Goal: Task Accomplishment & Management: Manage account settings

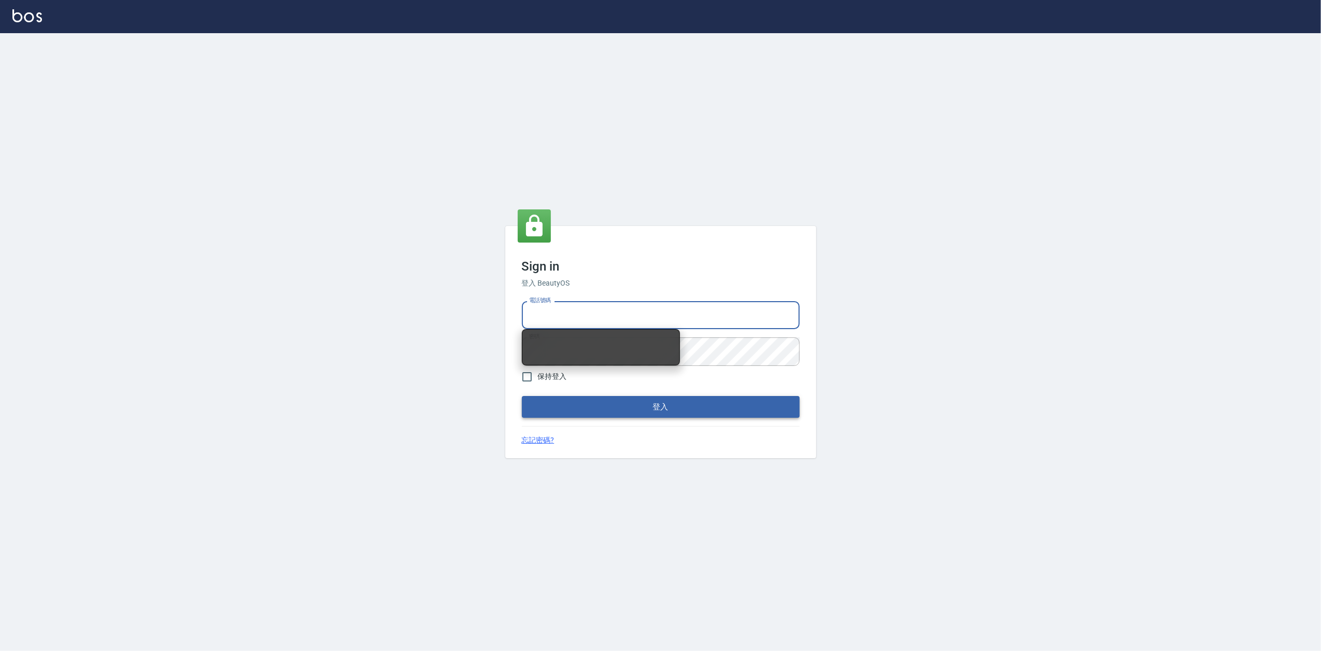
type input "0919656390"
drag, startPoint x: 641, startPoint y: 403, endPoint x: 641, endPoint y: 395, distance: 7.8
click at [642, 403] on button "登入" at bounding box center [661, 407] width 278 height 22
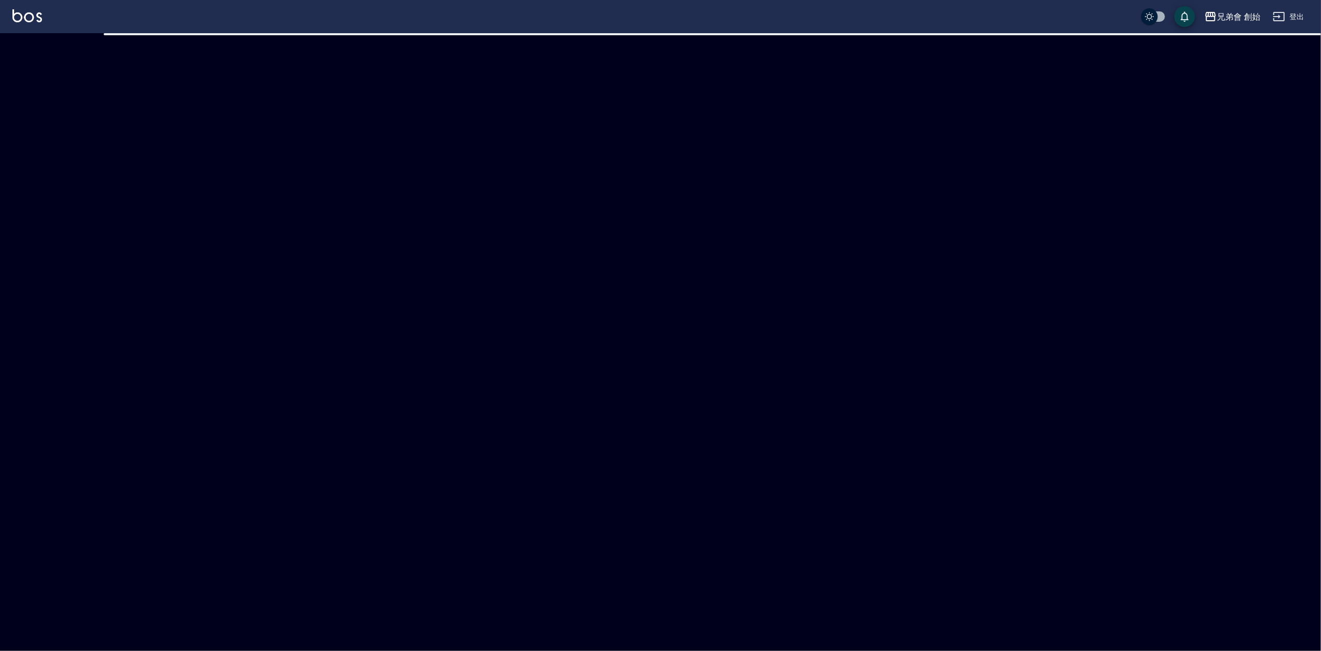
checkbox input "true"
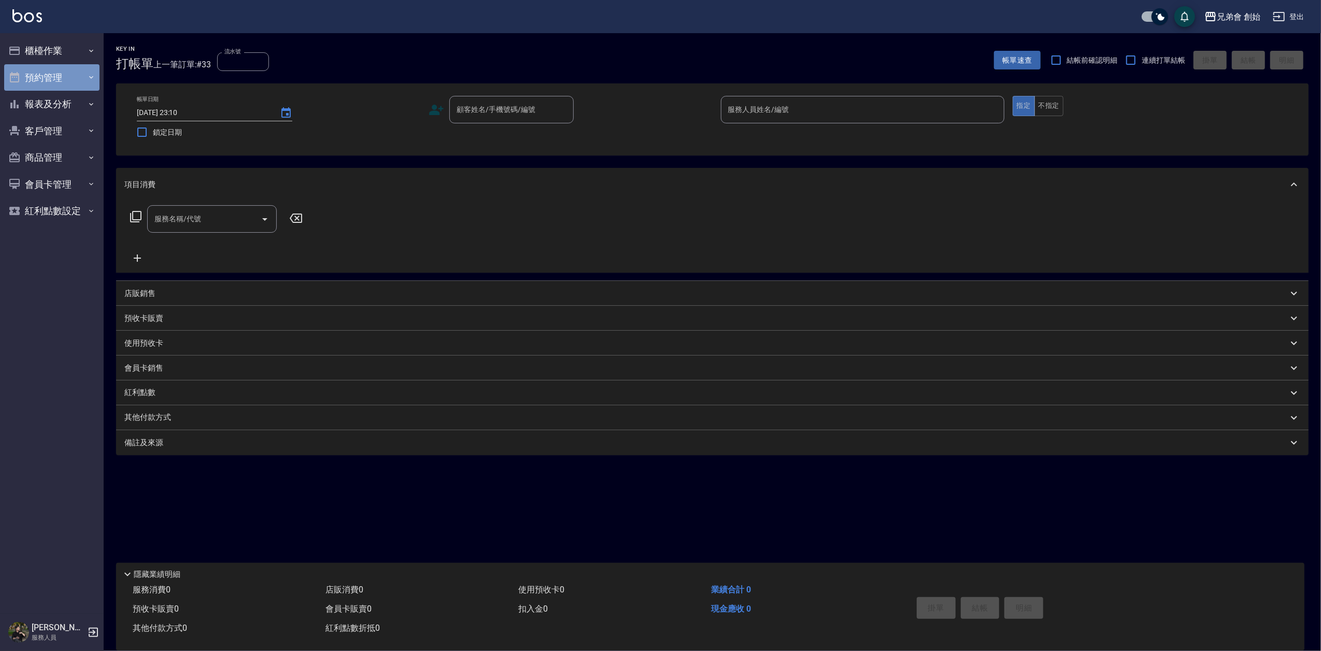
click at [69, 78] on button "預約管理" at bounding box center [51, 77] width 95 height 27
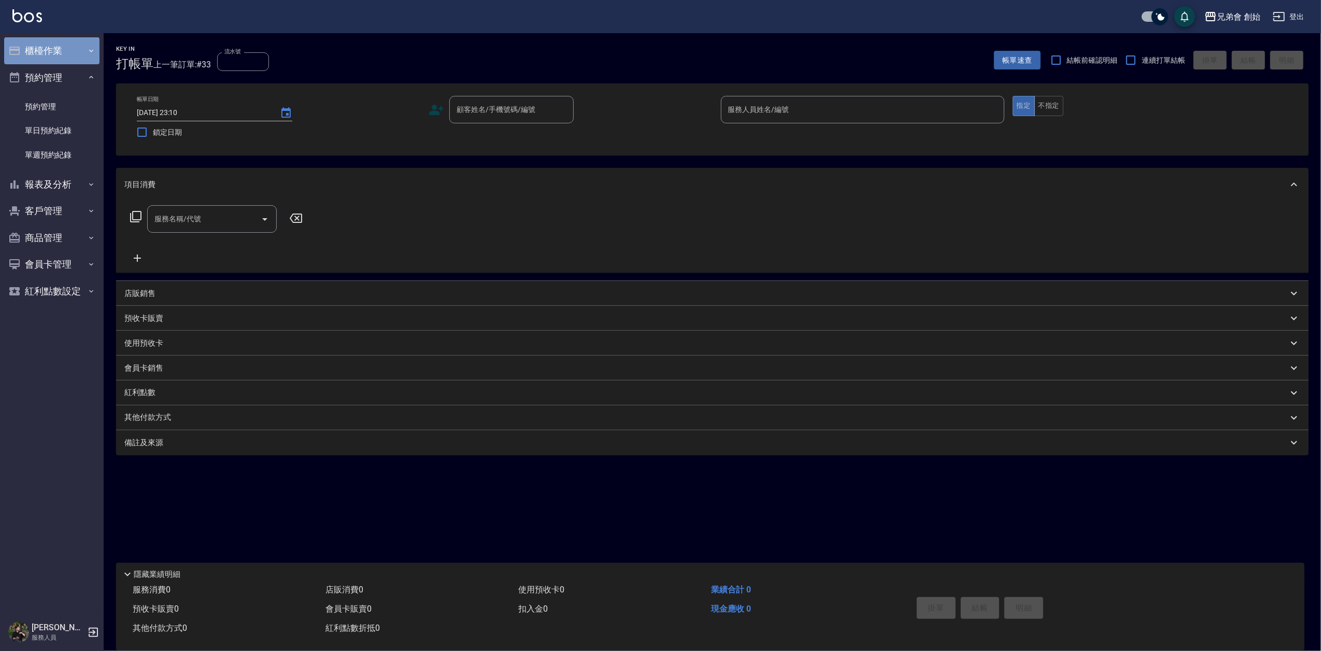
click at [67, 48] on button "櫃檯作業" at bounding box center [51, 50] width 95 height 27
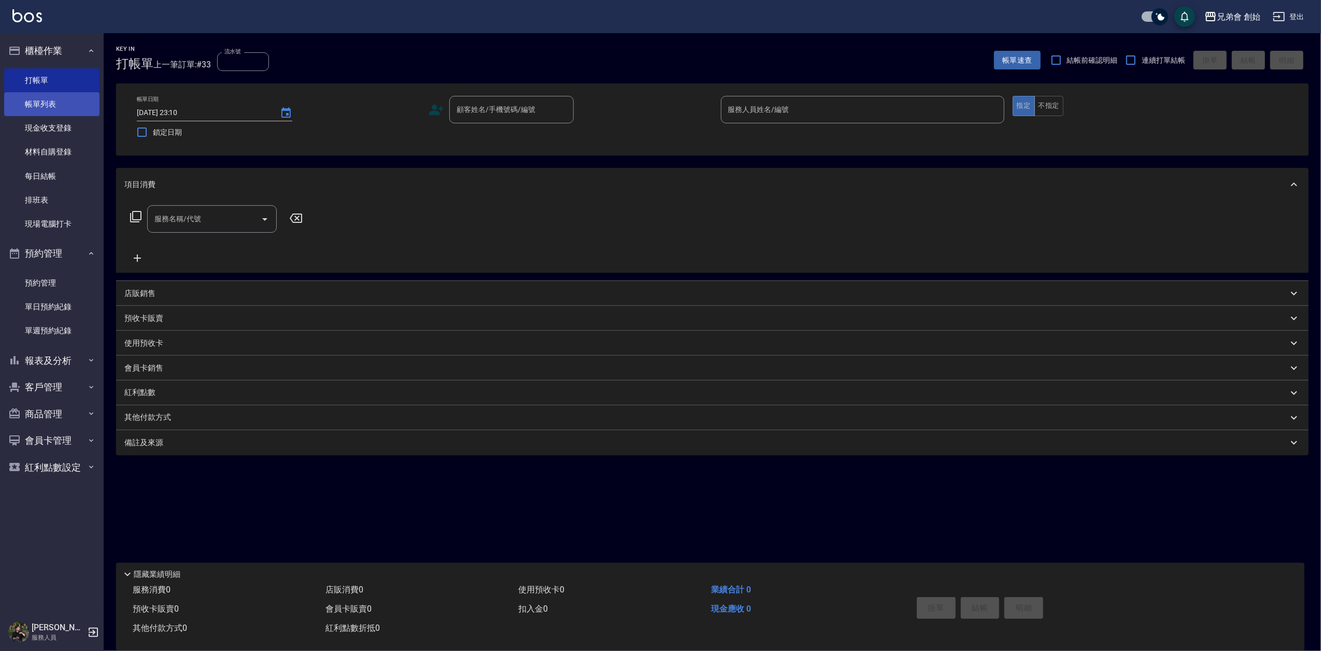
click at [68, 104] on link "帳單列表" at bounding box center [51, 104] width 95 height 24
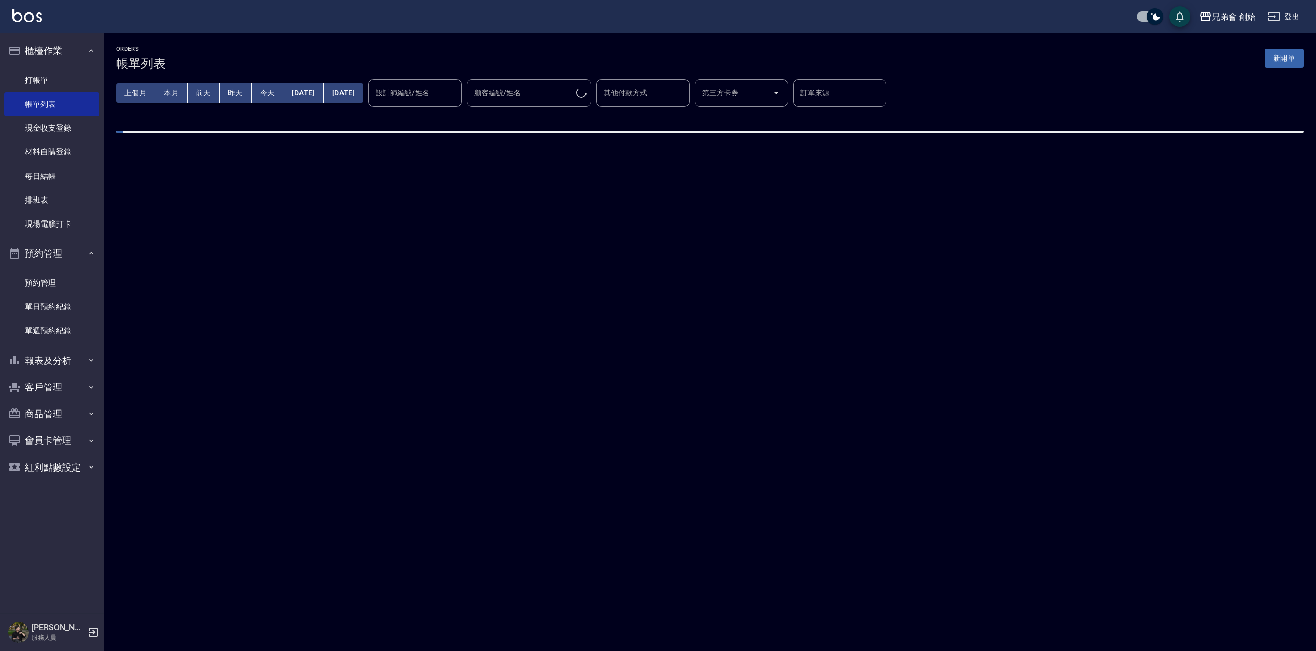
click at [445, 94] on div "設計師編號/姓名 設計師編號/姓名" at bounding box center [414, 92] width 93 height 27
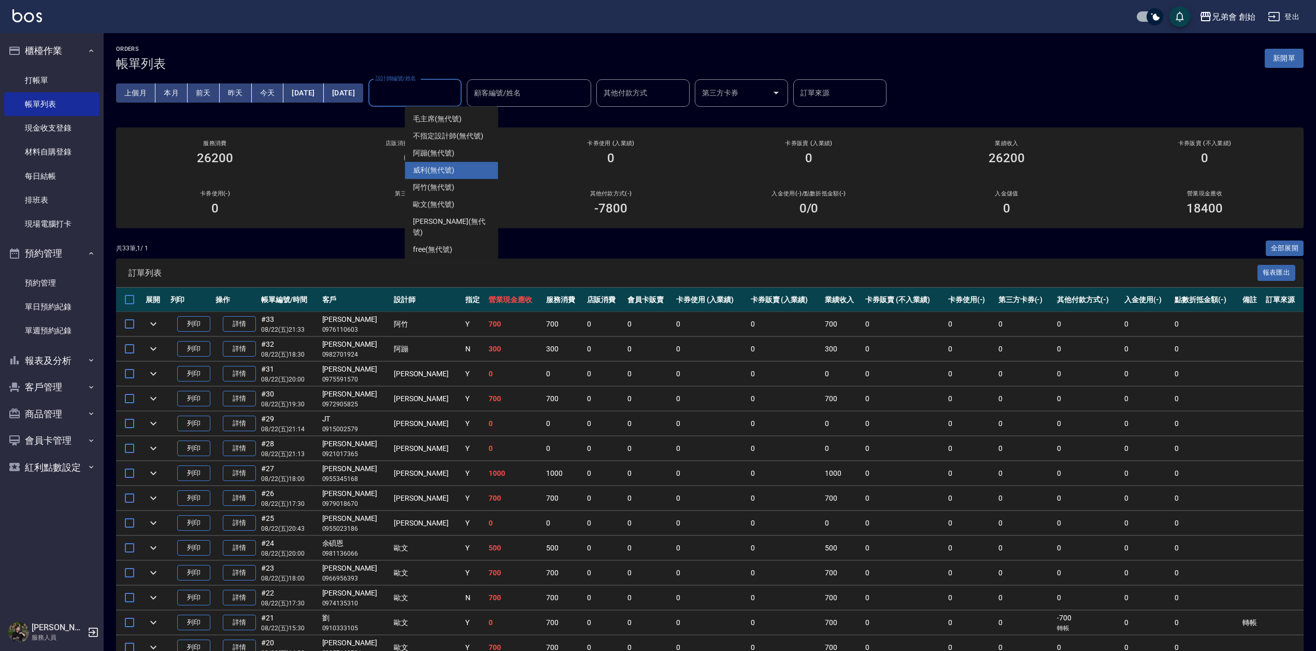
click at [448, 166] on span "[PERSON_NAME] (無代號)" at bounding box center [433, 170] width 41 height 11
type input "[PERSON_NAME](無代號)"
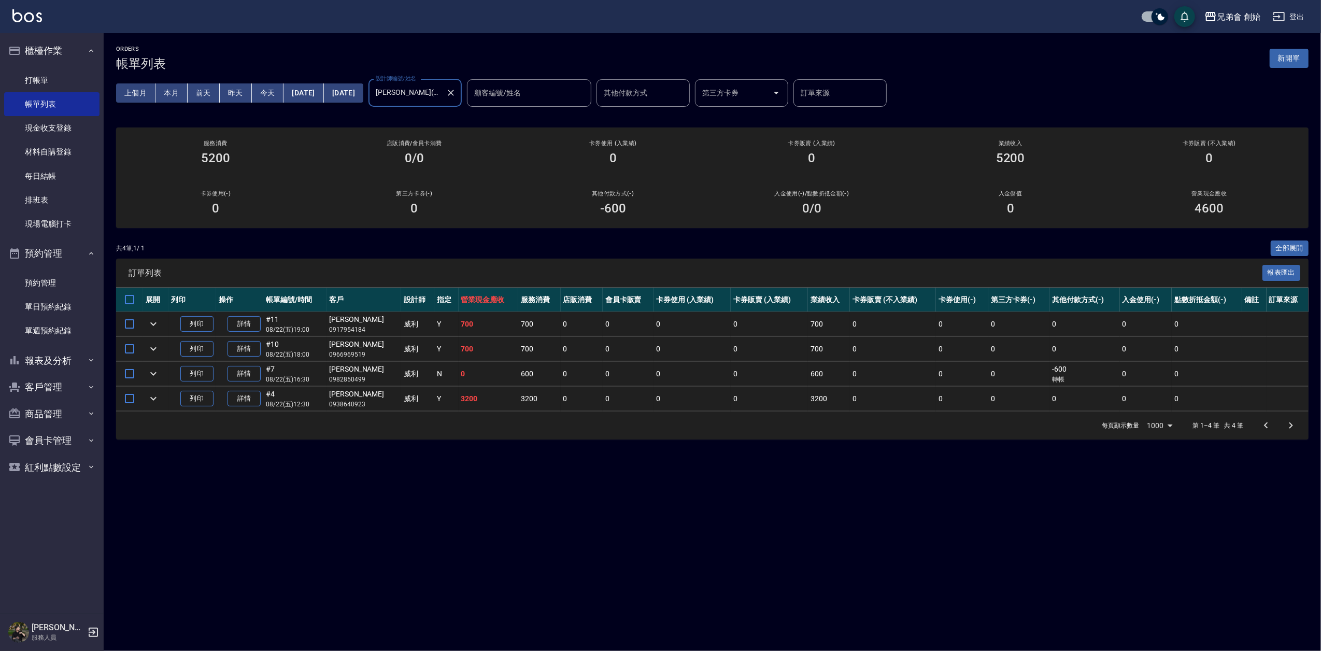
click at [308, 47] on div "ORDERS 帳單列表 新開單" at bounding box center [712, 58] width 1192 height 25
click at [174, 94] on button "本月" at bounding box center [171, 92] width 32 height 19
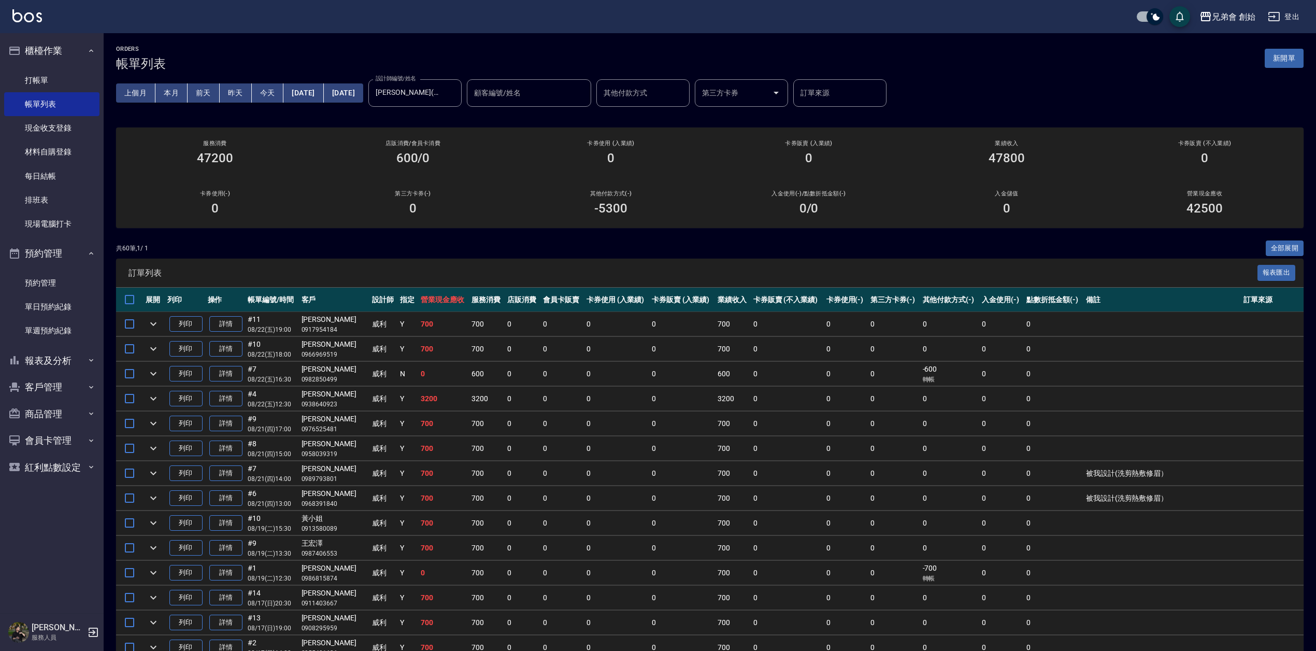
click at [284, 253] on div "共 60 筆, 1 / 1 全部展開" at bounding box center [710, 248] width 1188 height 16
click at [377, 240] on div "共 60 筆, 1 / 1 全部展開" at bounding box center [710, 248] width 1188 height 16
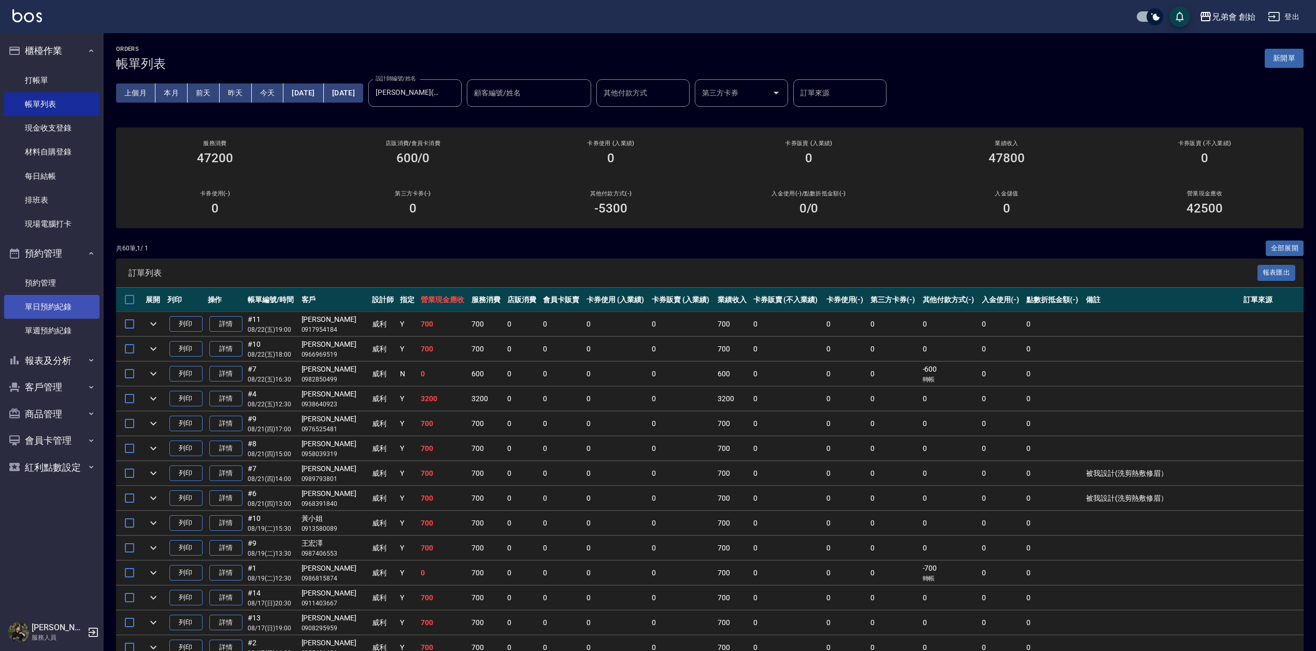
click at [48, 295] on link "單日預約紀錄" at bounding box center [51, 307] width 95 height 24
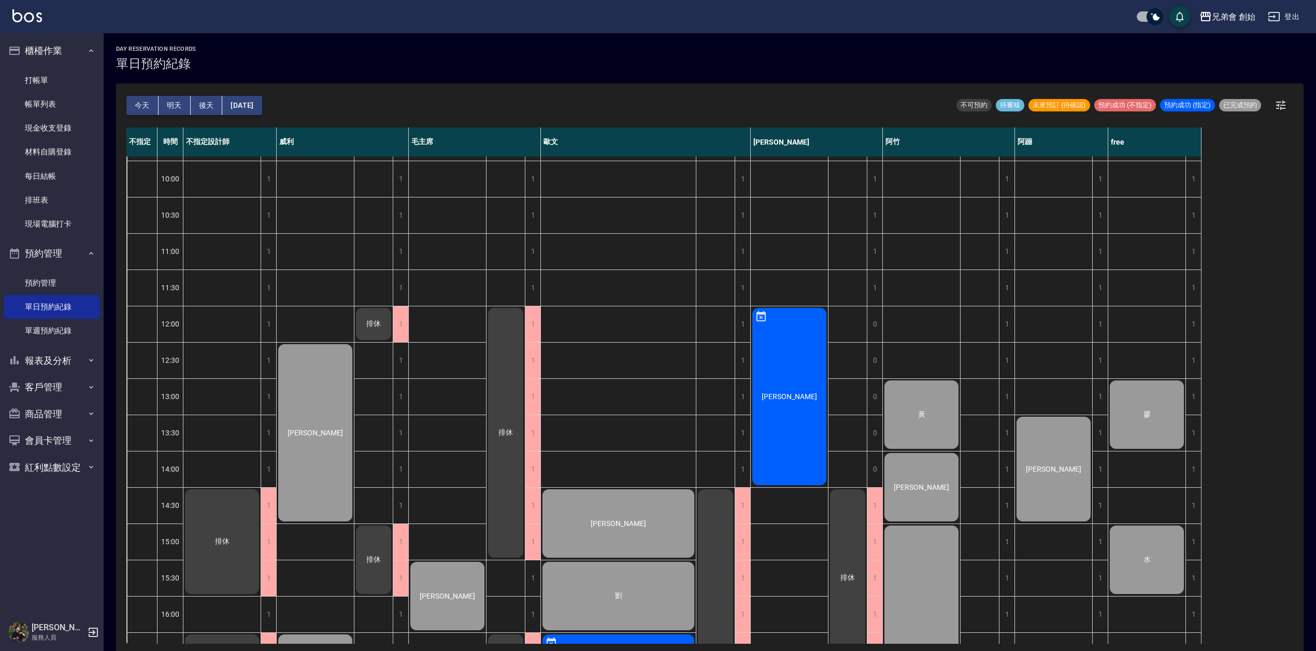
scroll to position [415, 0]
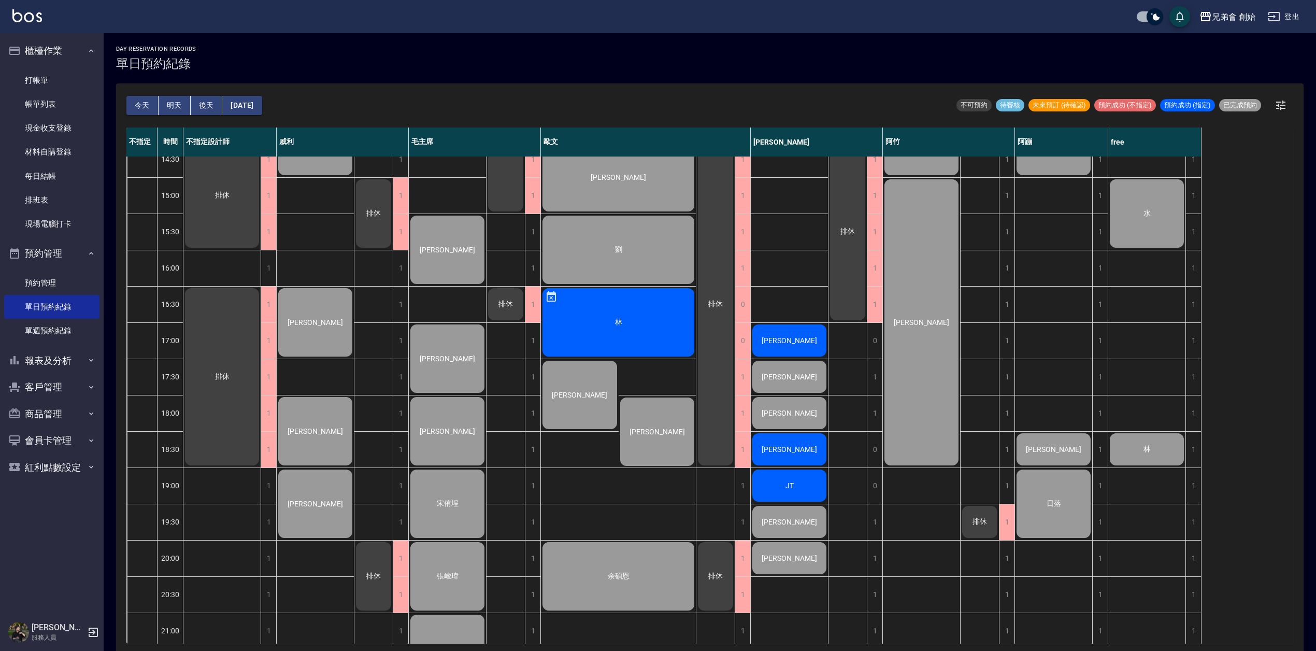
click at [141, 104] on button "今天" at bounding box center [142, 105] width 32 height 19
click at [166, 103] on button "明天" at bounding box center [175, 105] width 32 height 19
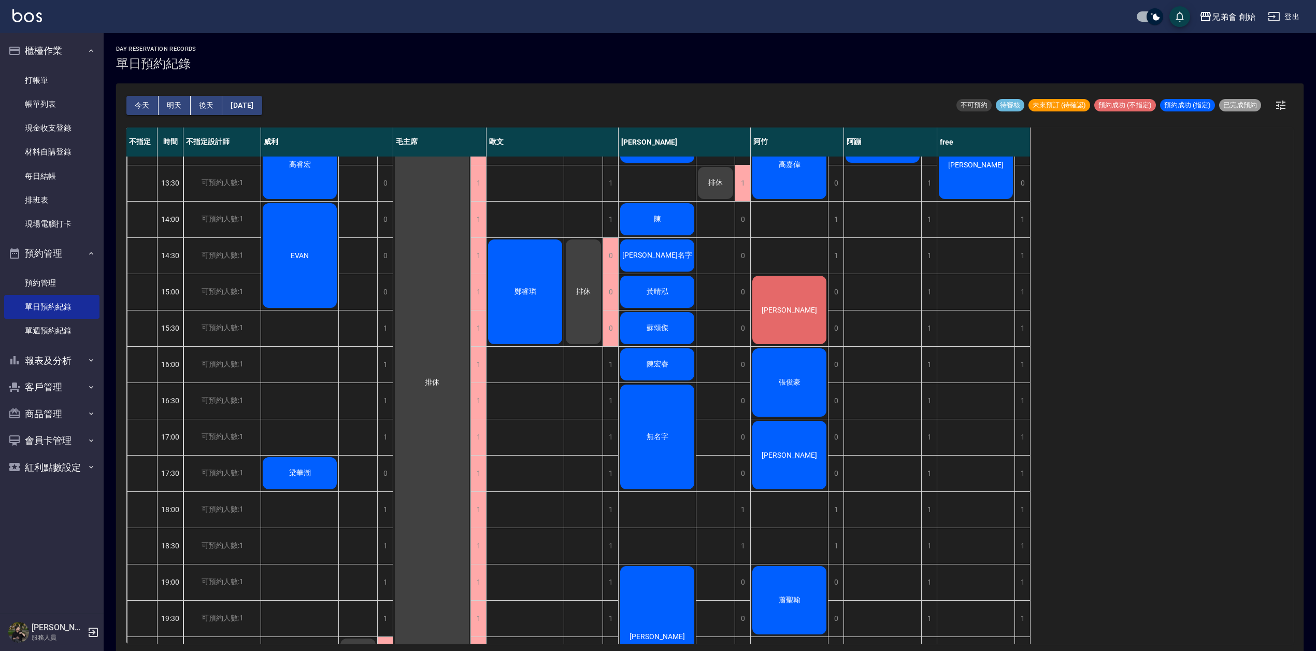
scroll to position [345, 0]
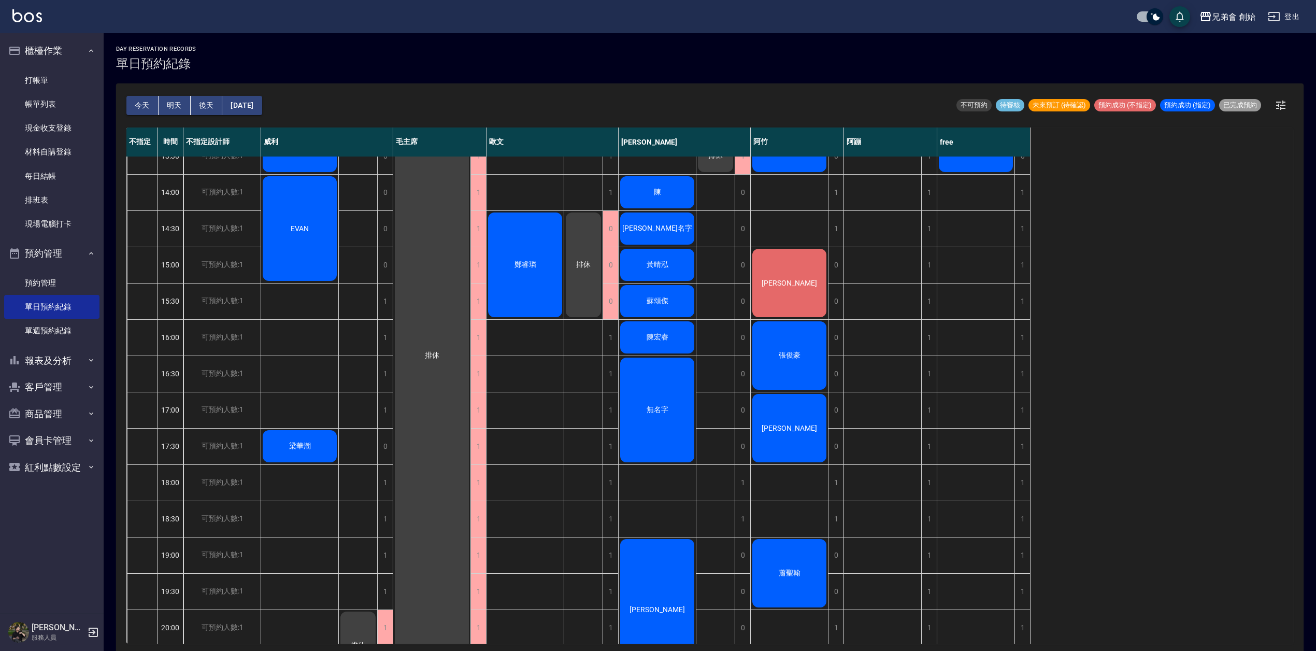
click at [321, 101] on div "EVAN" at bounding box center [299, 66] width 77 height 72
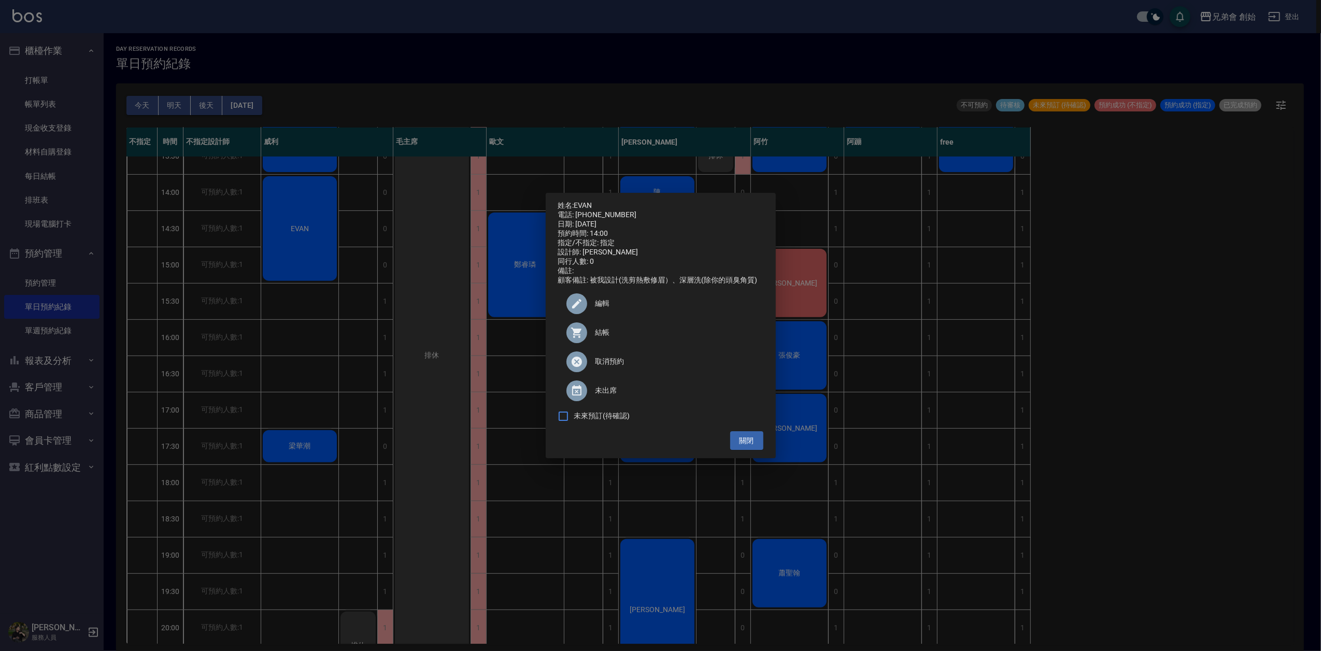
click at [388, 104] on div "姓名: [PERSON_NAME] 電話: [PHONE_NUMBER] 日期: [DATE] 預約時間: 14:00 指定/不指定: 指定 設計師: [PE…" at bounding box center [660, 325] width 1321 height 651
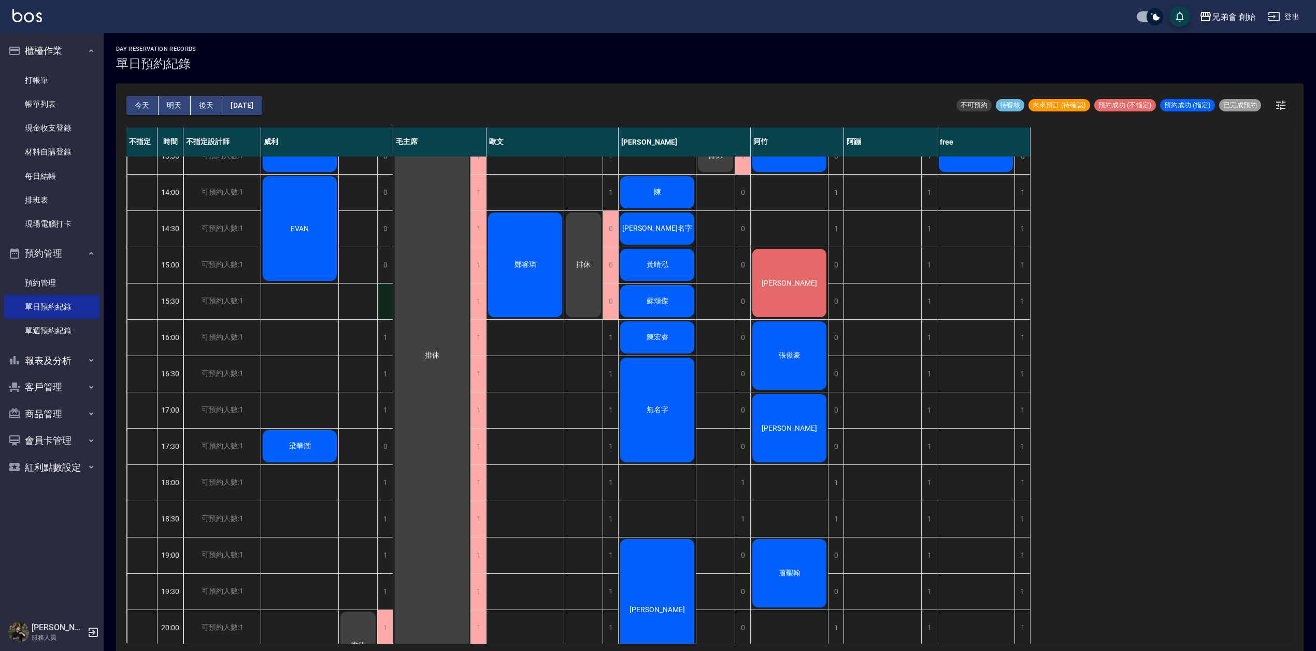
click at [380, 302] on div "1" at bounding box center [385, 301] width 16 height 36
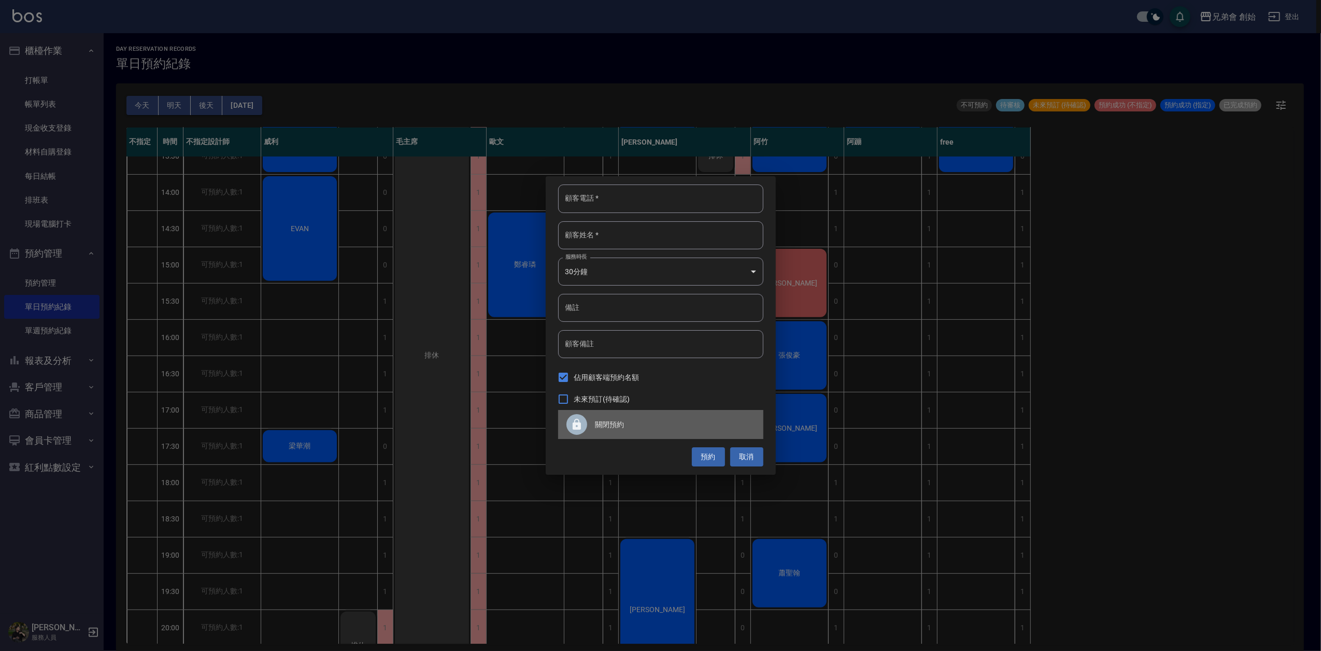
click at [608, 427] on span "關閉預約" at bounding box center [675, 424] width 160 height 11
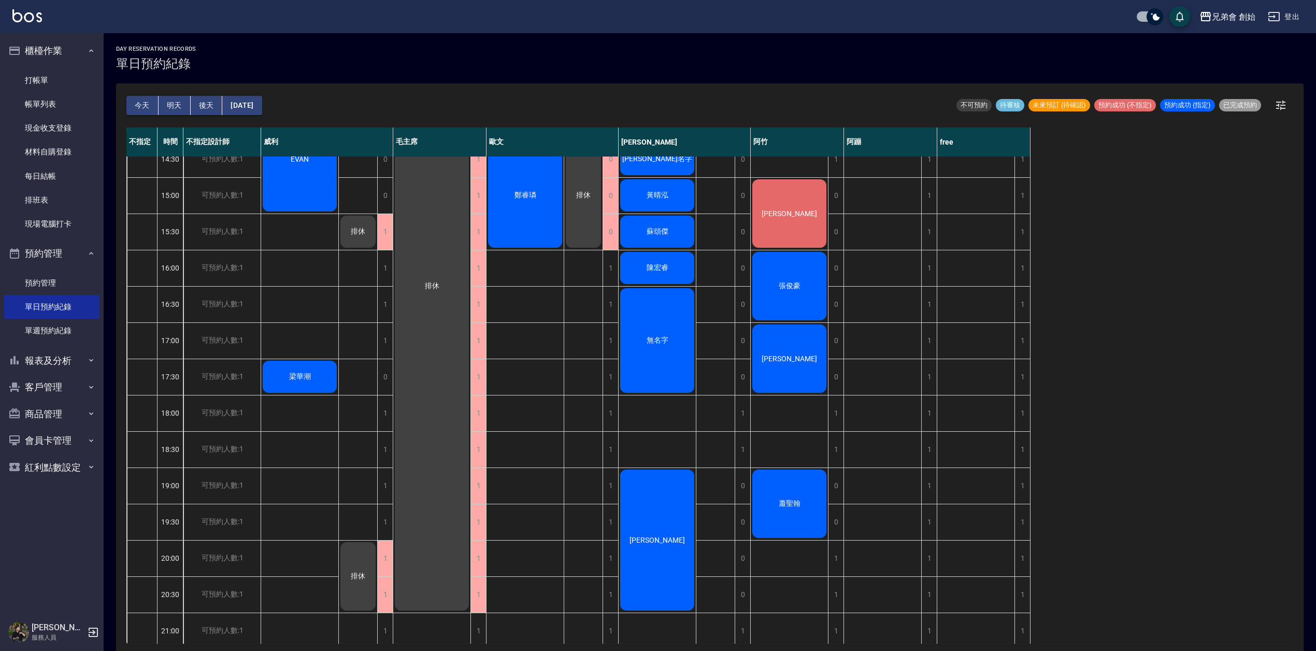
scroll to position [3, 0]
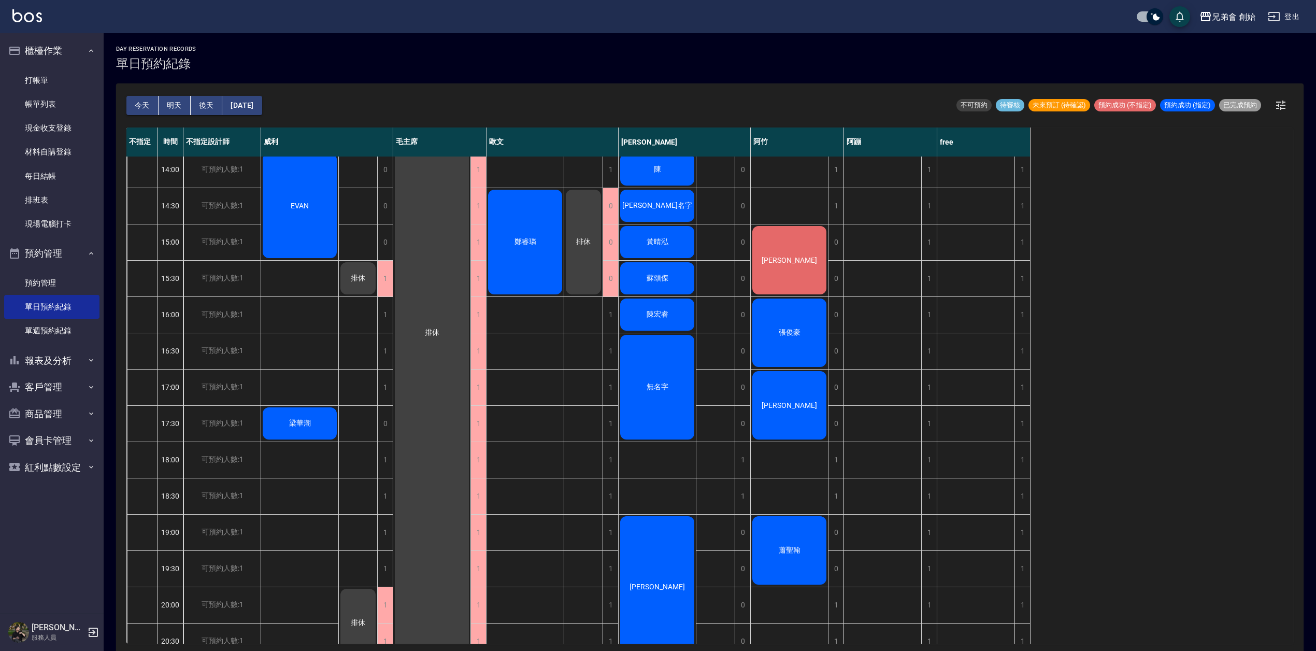
scroll to position [69, 0]
